Goal: Information Seeking & Learning: Learn about a topic

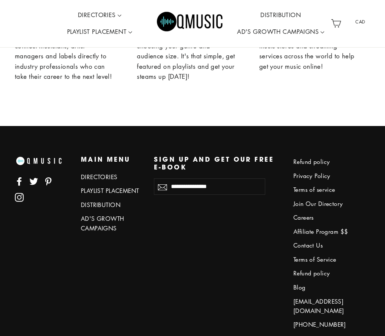
scroll to position [3398, 0]
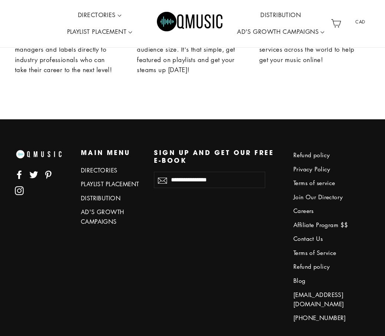
click at [305, 209] on link "Careers" at bounding box center [325, 211] width 62 height 12
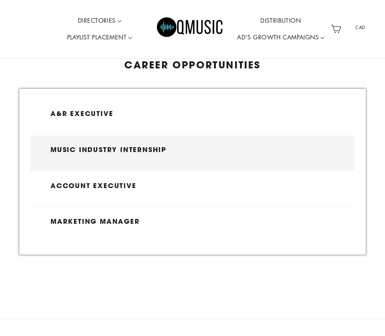
click at [192, 151] on h3 "Music Industry Internship" at bounding box center [192, 150] width 284 height 8
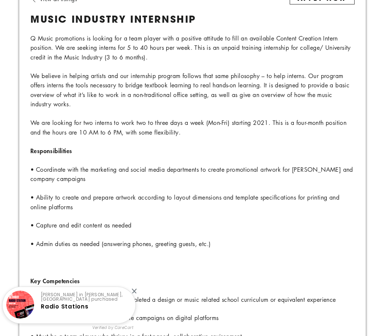
scroll to position [77, 0]
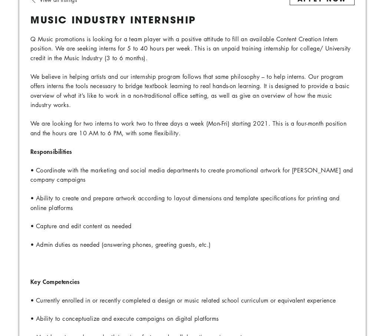
click at [265, 251] on div "View all listings Music Industry Internship APPLY NOW Q Music promotions is loo…" at bounding box center [192, 242] width 347 height 517
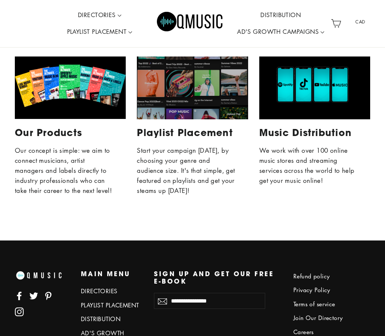
scroll to position [767, 0]
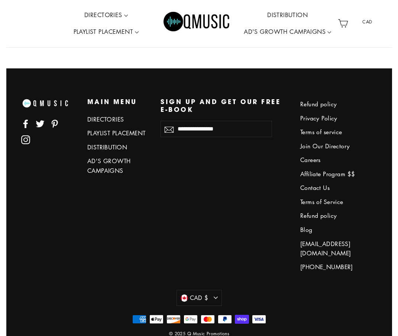
scroll to position [3385, 0]
